Goal: Task Accomplishment & Management: Manage account settings

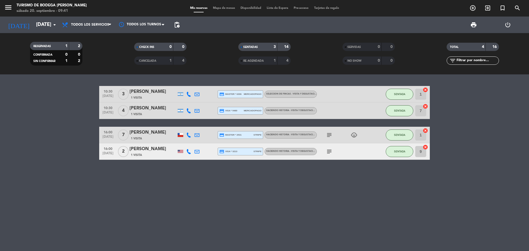
click at [44, 25] on input "[DATE]" at bounding box center [65, 24] width 64 height 11
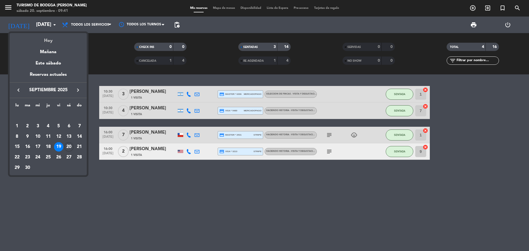
click at [57, 41] on div "Hoy" at bounding box center [48, 38] width 77 height 11
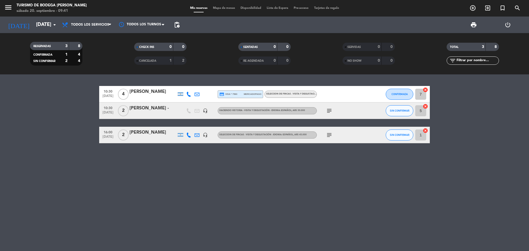
click at [330, 111] on icon "subject" at bounding box center [329, 110] width 7 height 7
click at [327, 133] on icon "subject" at bounding box center [329, 135] width 7 height 7
click at [45, 26] on input "[DATE]" at bounding box center [65, 24] width 64 height 11
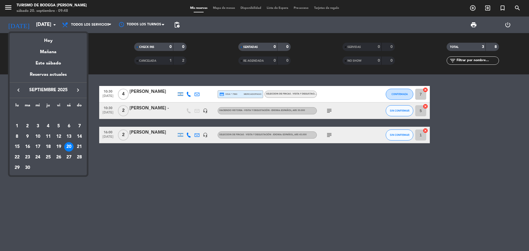
click at [79, 90] on icon "keyboard_arrow_right" at bounding box center [78, 90] width 7 height 7
click at [26, 155] on div "25" at bounding box center [27, 157] width 9 height 9
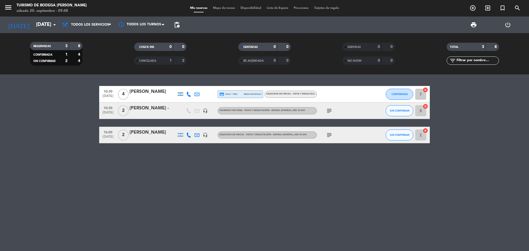
type input "[DATE]"
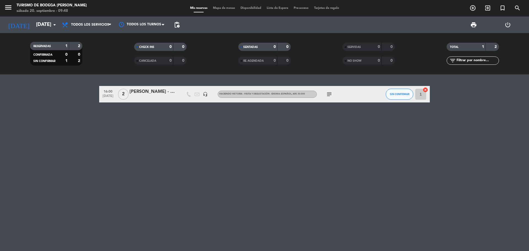
click at [141, 96] on div at bounding box center [153, 98] width 47 height 4
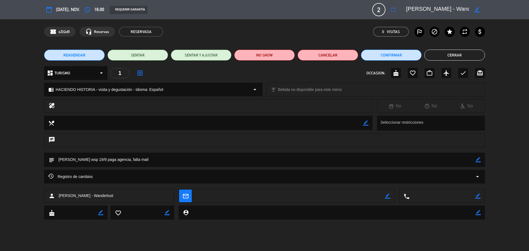
click at [481, 160] on div "subject border_color" at bounding box center [264, 160] width 441 height 14
click at [476, 161] on icon "border_color" at bounding box center [478, 159] width 5 height 5
drag, startPoint x: 140, startPoint y: 151, endPoint x: 121, endPoint y: 158, distance: 20.0
click at [109, 160] on div "calendar_today [DATE], nov. access_time 16:00 REQUERIR GARANTÍA 2 [PERSON_NAME]…" at bounding box center [264, 125] width 529 height 251
drag, startPoint x: 125, startPoint y: 160, endPoint x: 106, endPoint y: 160, distance: 18.5
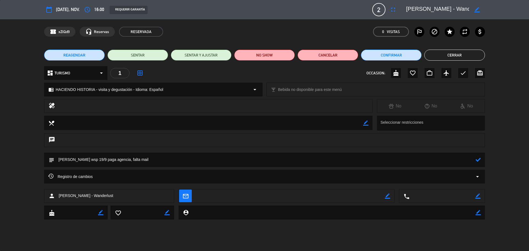
click at [106, 160] on textarea at bounding box center [264, 160] width 421 height 14
type textarea "[PERSON_NAME] wsp 19/9 paga agencia"
click at [462, 53] on button "Cerrar" at bounding box center [454, 55] width 61 height 11
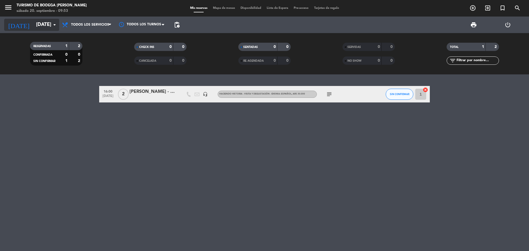
click at [42, 23] on input "[DATE]" at bounding box center [65, 24] width 64 height 11
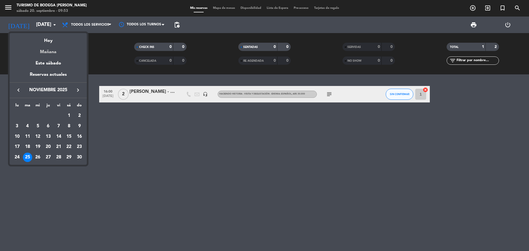
click at [53, 51] on div "Mañana" at bounding box center [48, 49] width 77 height 11
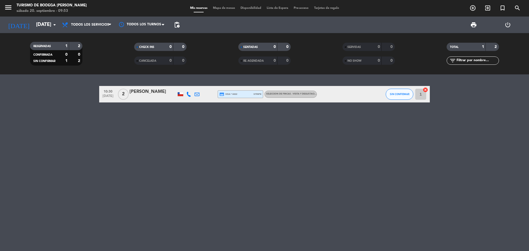
click at [152, 96] on div at bounding box center [153, 98] width 47 height 4
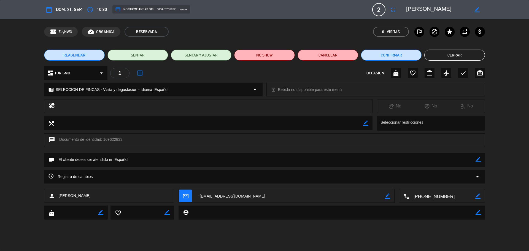
click at [429, 195] on textarea at bounding box center [443, 196] width 66 height 14
click at [433, 185] on span "Click para copiar" at bounding box center [435, 183] width 29 height 6
click at [417, 6] on textarea at bounding box center [437, 10] width 63 height 10
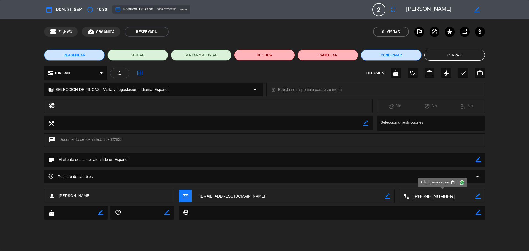
click at [445, 55] on button "Cerrar" at bounding box center [454, 55] width 61 height 11
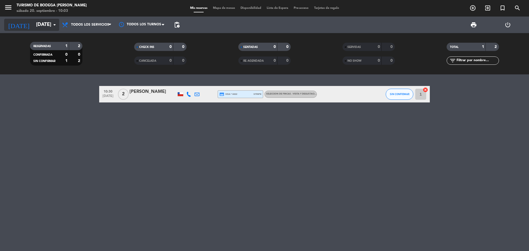
click at [55, 28] on input "[DATE]" at bounding box center [65, 24] width 64 height 11
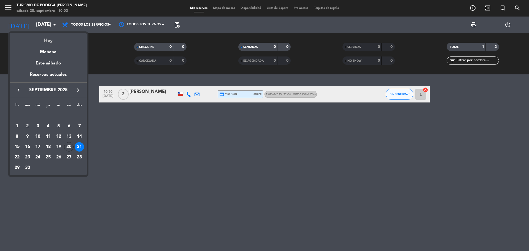
click at [55, 39] on div "Hoy" at bounding box center [48, 38] width 77 height 11
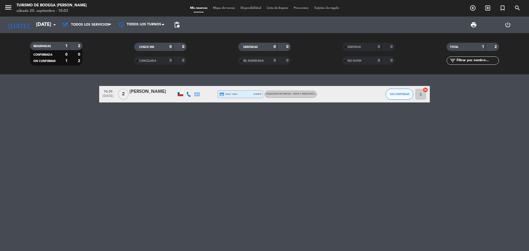
type input "[DATE]"
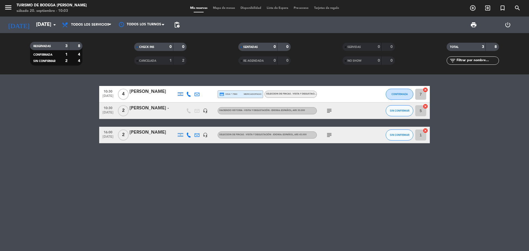
click at [160, 111] on div "[PERSON_NAME] -" at bounding box center [153, 108] width 47 height 7
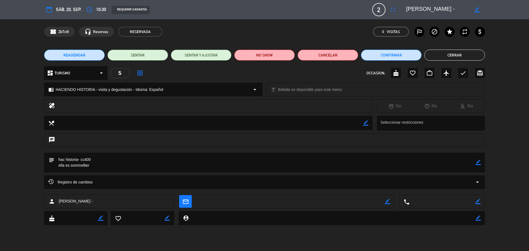
click at [444, 61] on div "REAGENDAR SENTAR SENTAR Y AJUSTAR NO SHOW Cancelar Confirmar Cerrar" at bounding box center [264, 55] width 529 height 22
click at [439, 56] on button "Cerrar" at bounding box center [454, 55] width 61 height 11
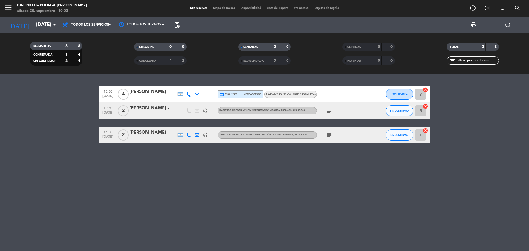
click at [158, 112] on div "[PERSON_NAME] -" at bounding box center [153, 108] width 47 height 7
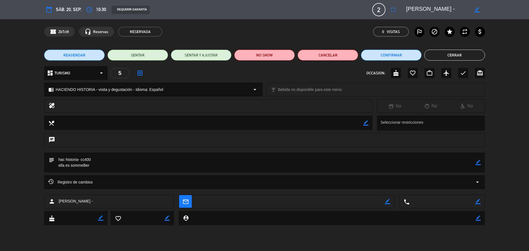
click at [99, 90] on span "HACIENDO HISTORIA - visita y degustación - Idioma: Español" at bounding box center [109, 90] width 107 height 6
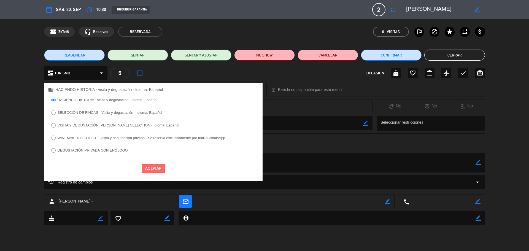
click at [97, 111] on label "SELECCION DE FINCAS - Visita y degustación - Idioma: Español" at bounding box center [110, 113] width 105 height 4
click at [157, 169] on button "Aceptar" at bounding box center [153, 169] width 23 height 10
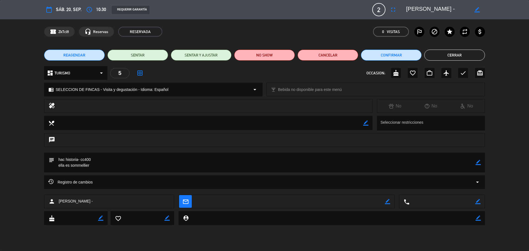
click at [476, 164] on icon "border_color" at bounding box center [478, 162] width 5 height 5
drag, startPoint x: 79, startPoint y: 159, endPoint x: 58, endPoint y: 158, distance: 21.0
click at [58, 158] on textarea at bounding box center [264, 163] width 421 height 20
type textarea "[PERSON_NAME]- cc400 ella es sommellier"
click at [477, 163] on icon at bounding box center [478, 162] width 5 height 5
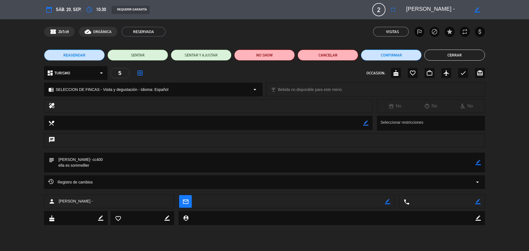
click at [449, 52] on button "Cerrar" at bounding box center [454, 55] width 61 height 11
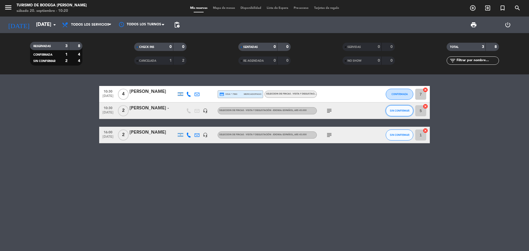
click at [399, 110] on span "SIN CONFIRMAR" at bounding box center [400, 110] width 20 height 3
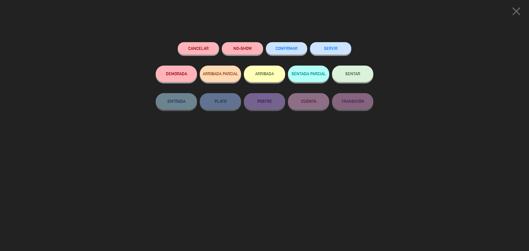
click at [295, 50] on span "CONFIRMAR" at bounding box center [287, 48] width 22 height 5
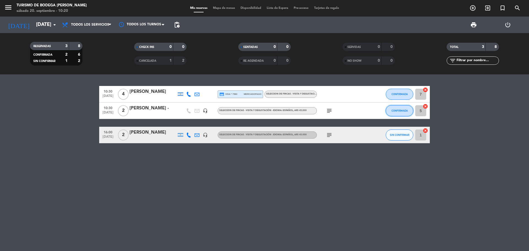
click at [401, 114] on button "CONFIRMADA" at bounding box center [400, 110] width 28 height 11
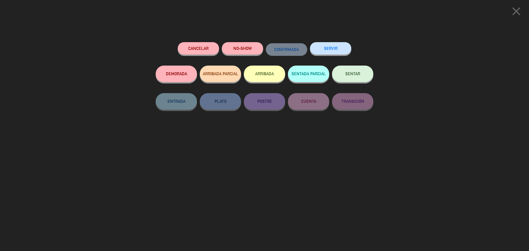
click at [354, 77] on button "SENTAR" at bounding box center [352, 74] width 41 height 17
